Goal: Navigation & Orientation: Find specific page/section

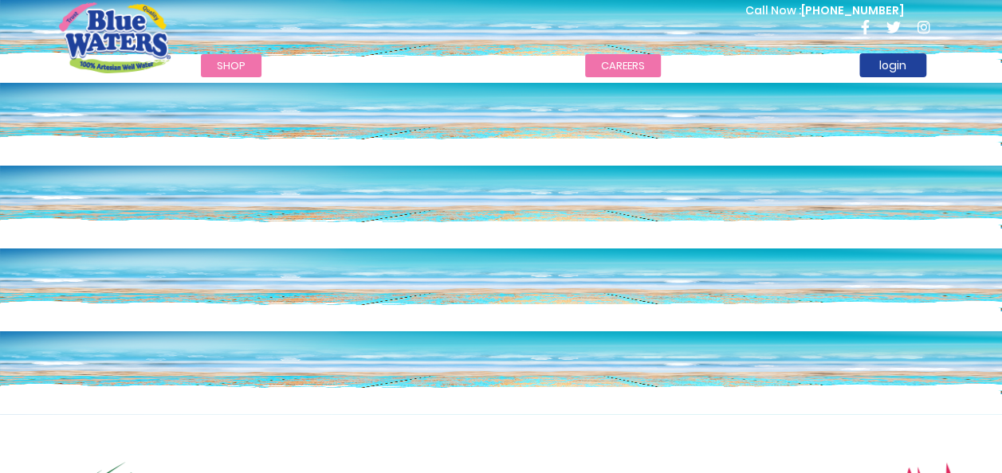
click at [609, 62] on link "careers" at bounding box center [623, 65] width 76 height 23
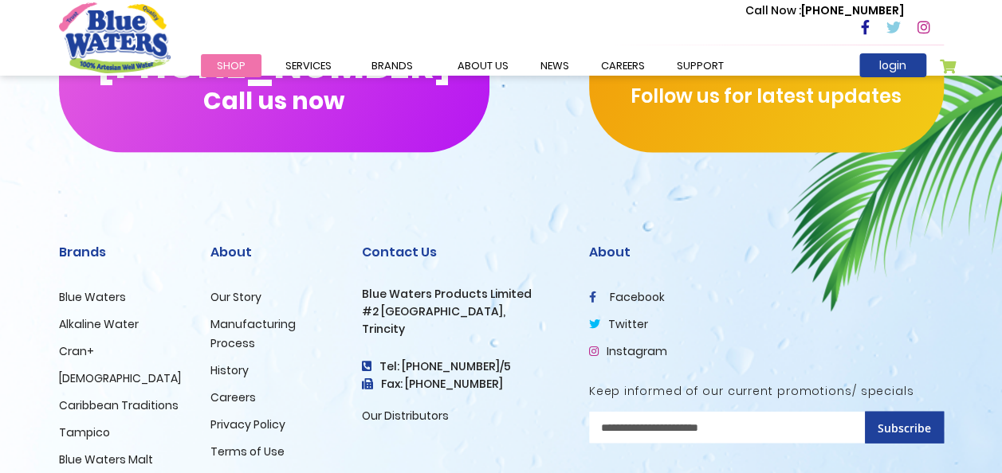
scroll to position [1255, 0]
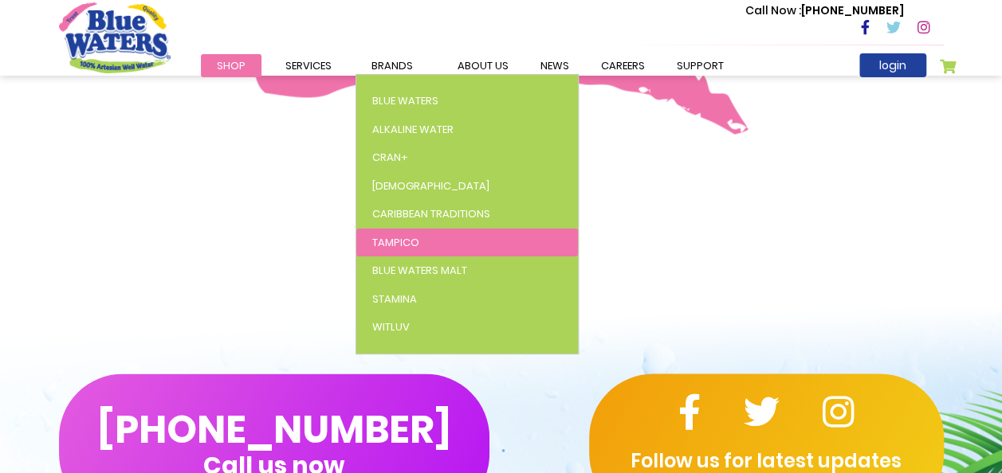
click at [418, 231] on link "Tampico" at bounding box center [467, 243] width 222 height 29
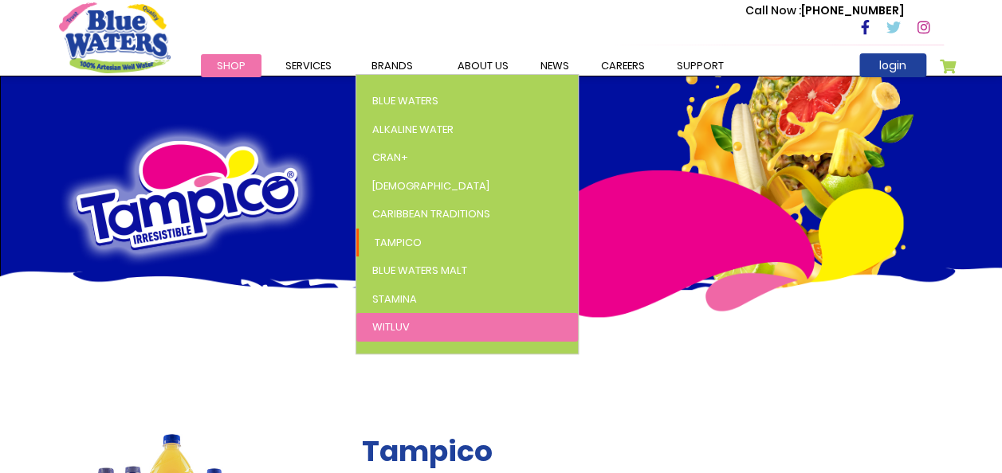
click at [405, 330] on span "WitLuv" at bounding box center [390, 327] width 37 height 15
